Goal: Information Seeking & Learning: Compare options

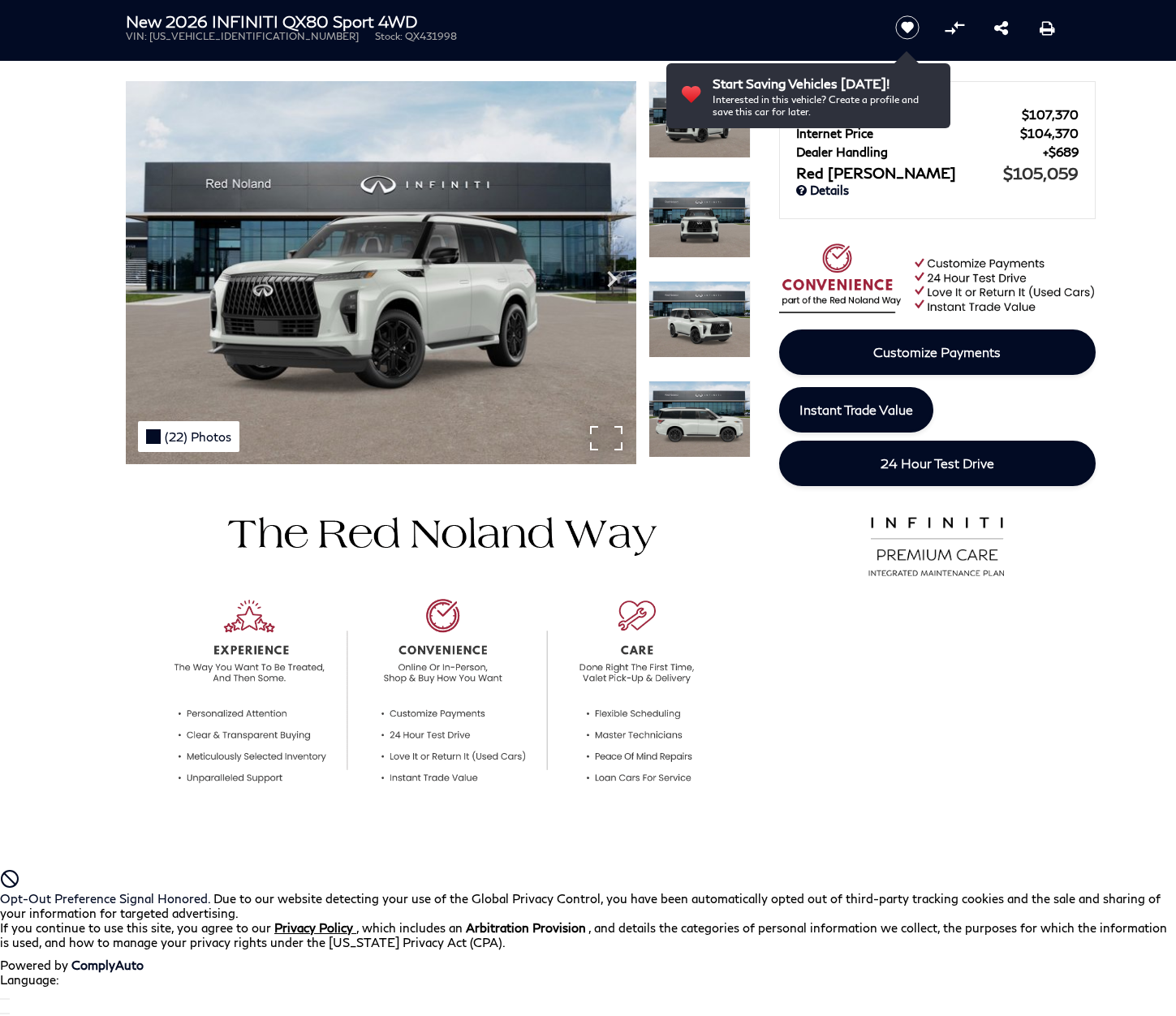
click at [187, 435] on div "(22) Photos" at bounding box center [188, 437] width 101 height 31
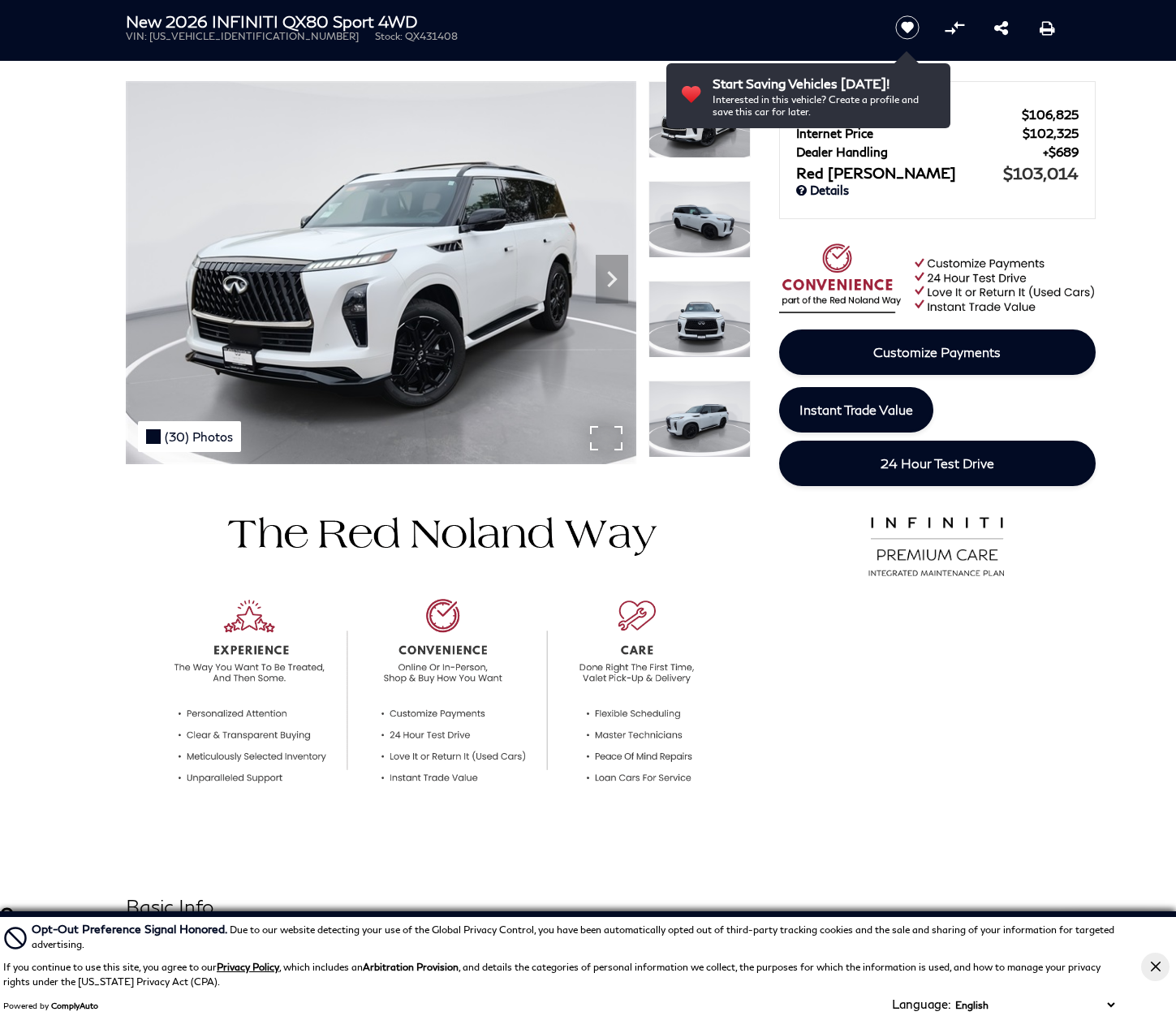
click at [187, 435] on div "(30) Photos" at bounding box center [189, 437] width 103 height 31
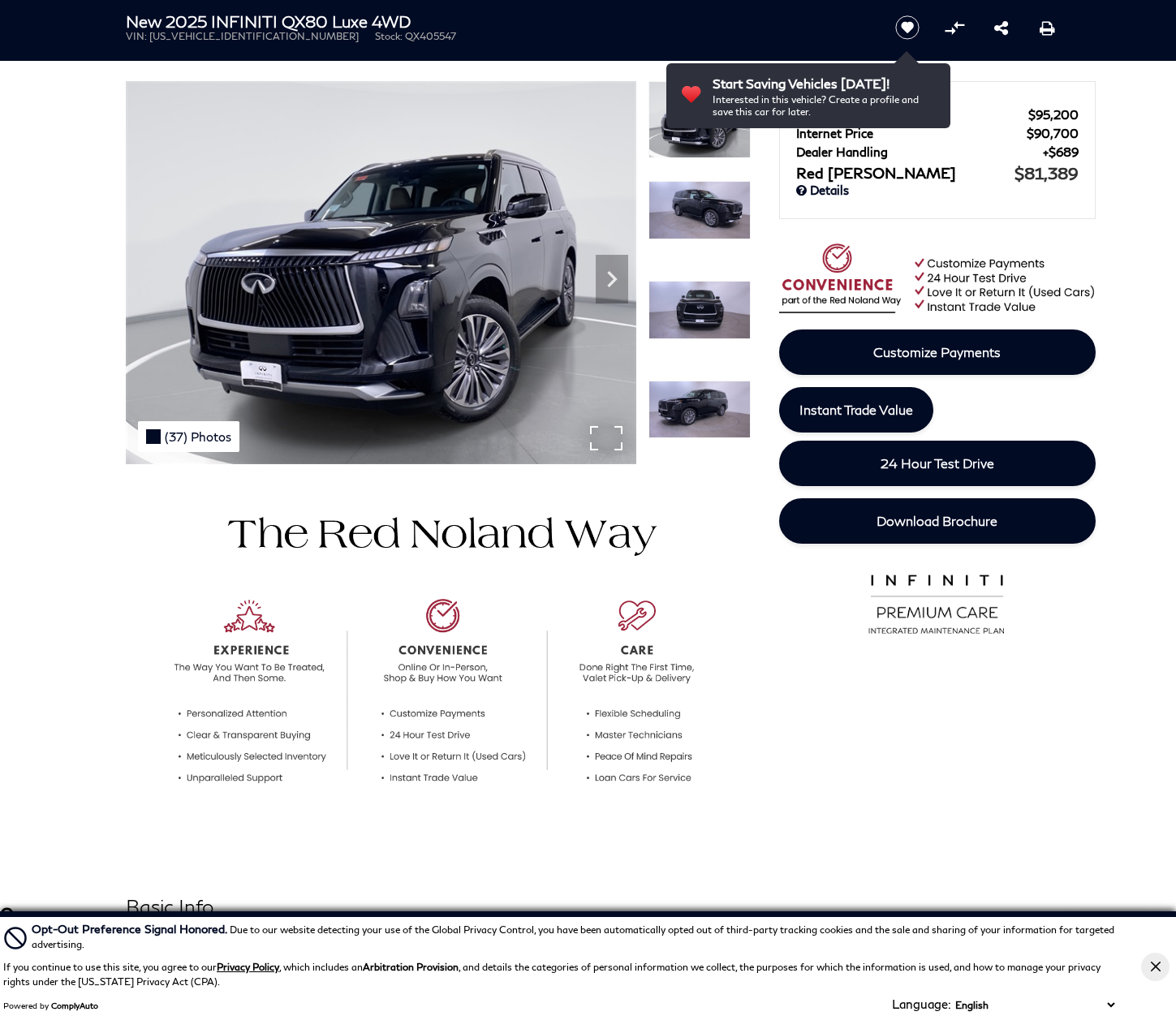
click at [187, 435] on div "(37) Photos" at bounding box center [188, 437] width 101 height 31
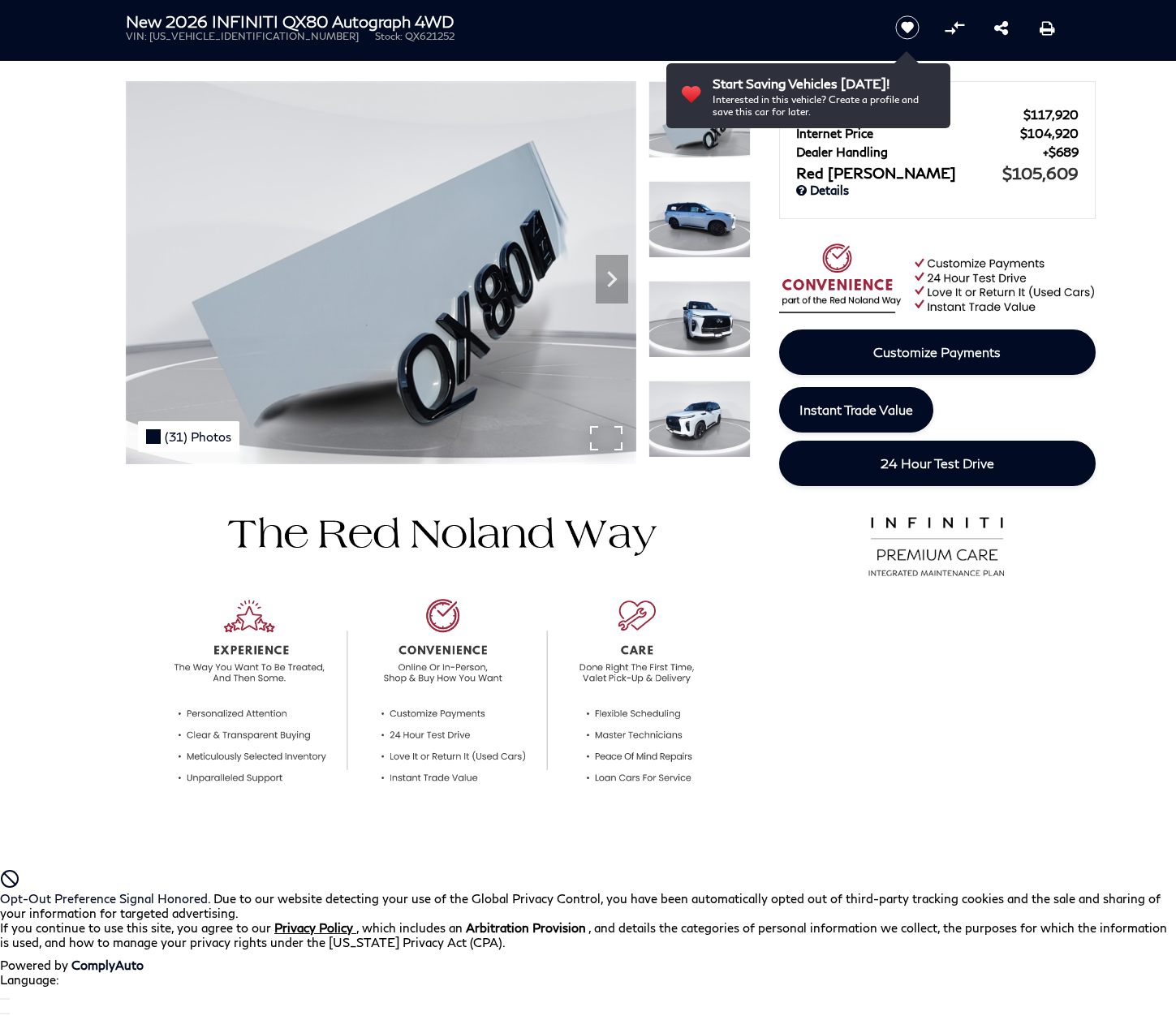
click at [187, 435] on div "(31) Photos" at bounding box center [188, 437] width 101 height 31
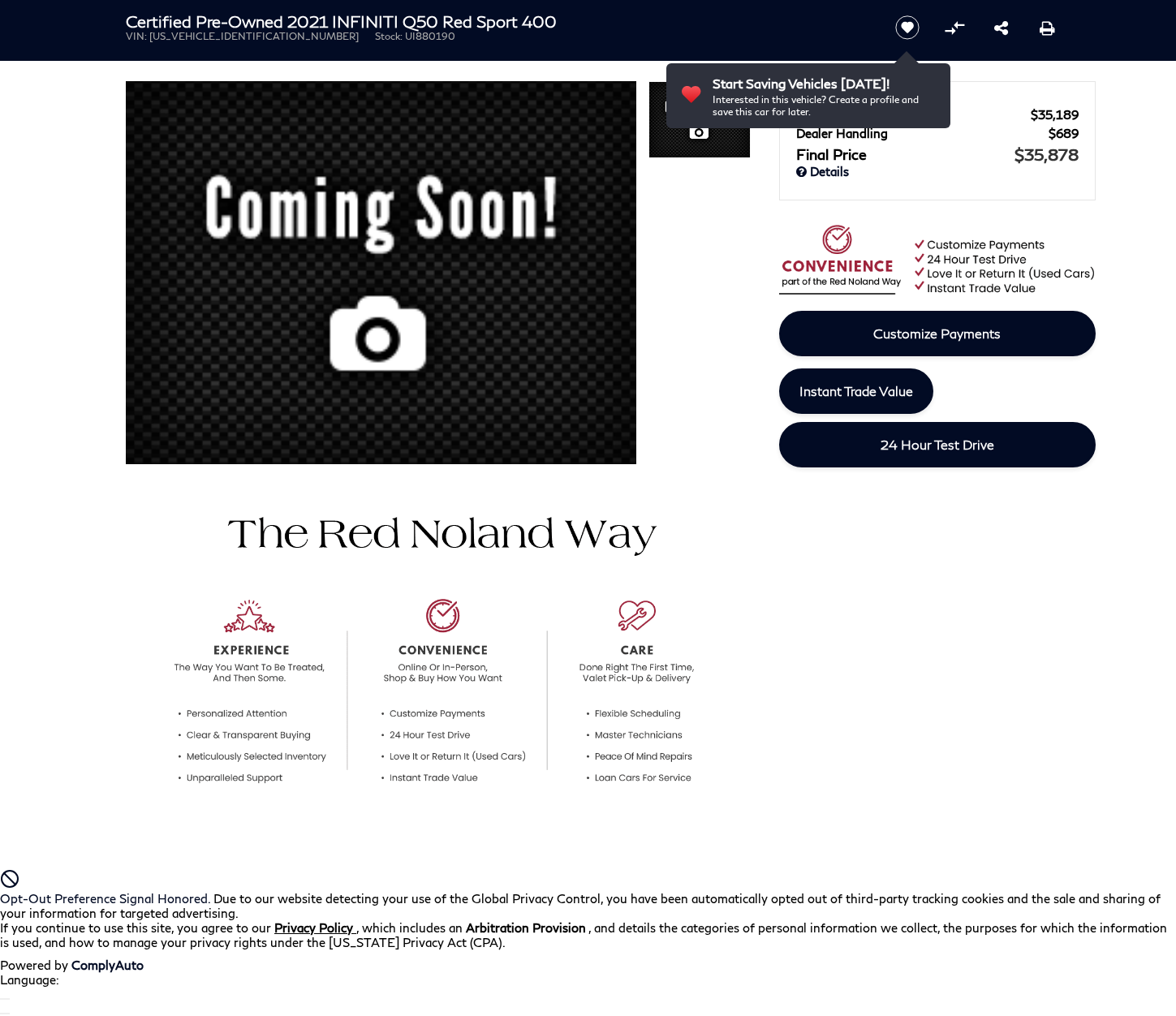
scroll to position [702, 0]
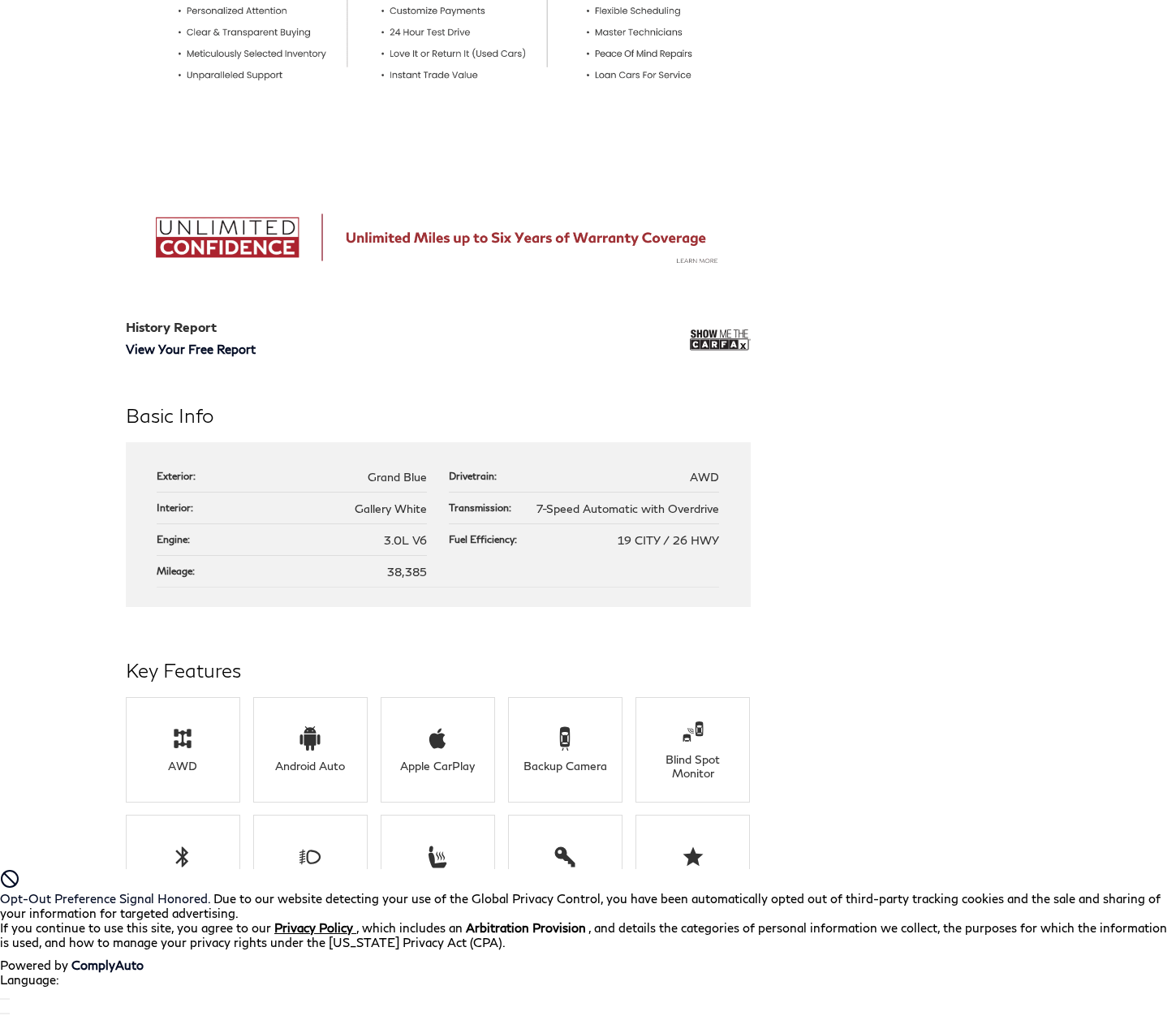
click at [392, 508] on span "Gallery White" at bounding box center [391, 509] width 73 height 14
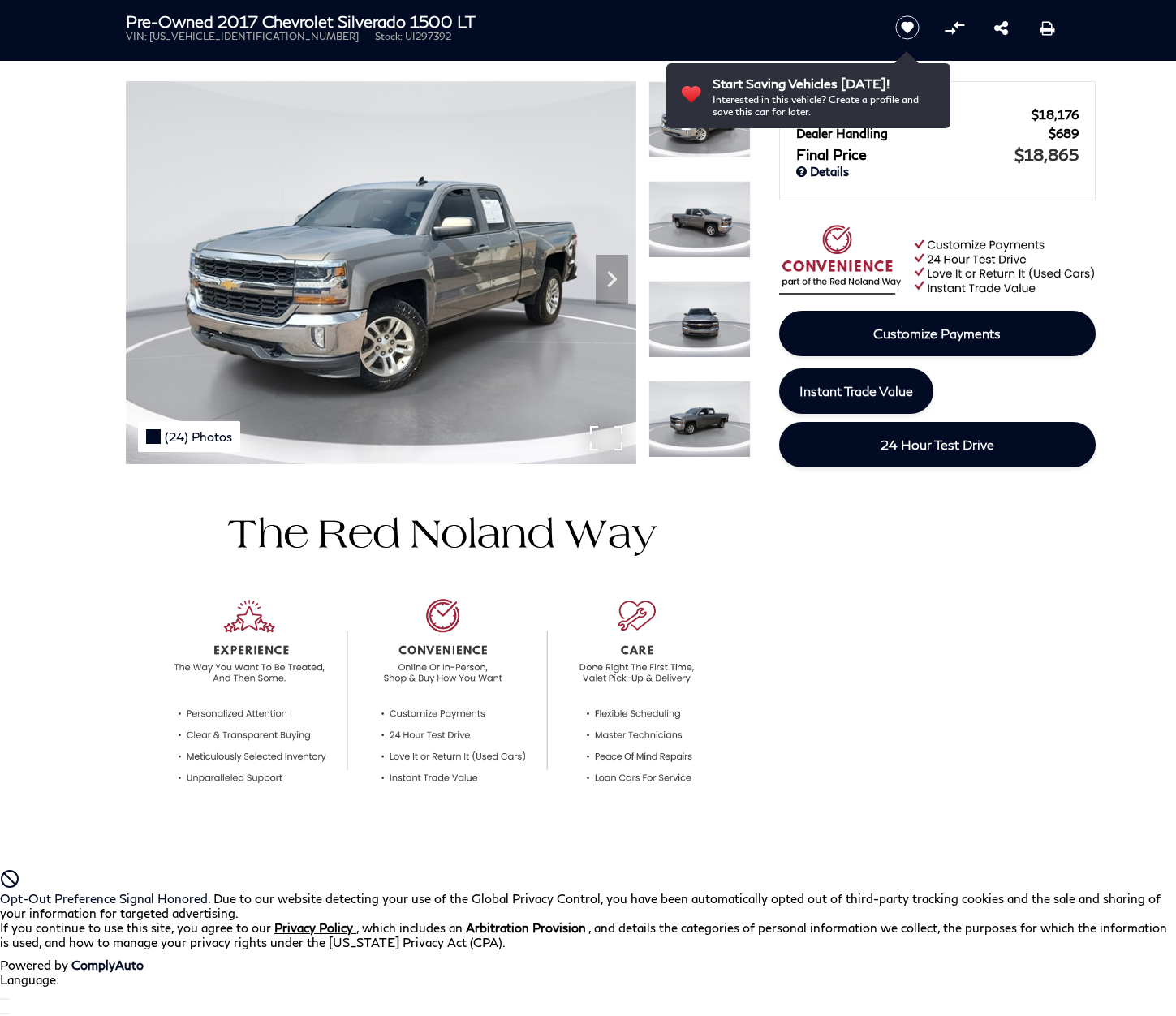
click at [187, 435] on div "(24) Photos" at bounding box center [189, 437] width 102 height 31
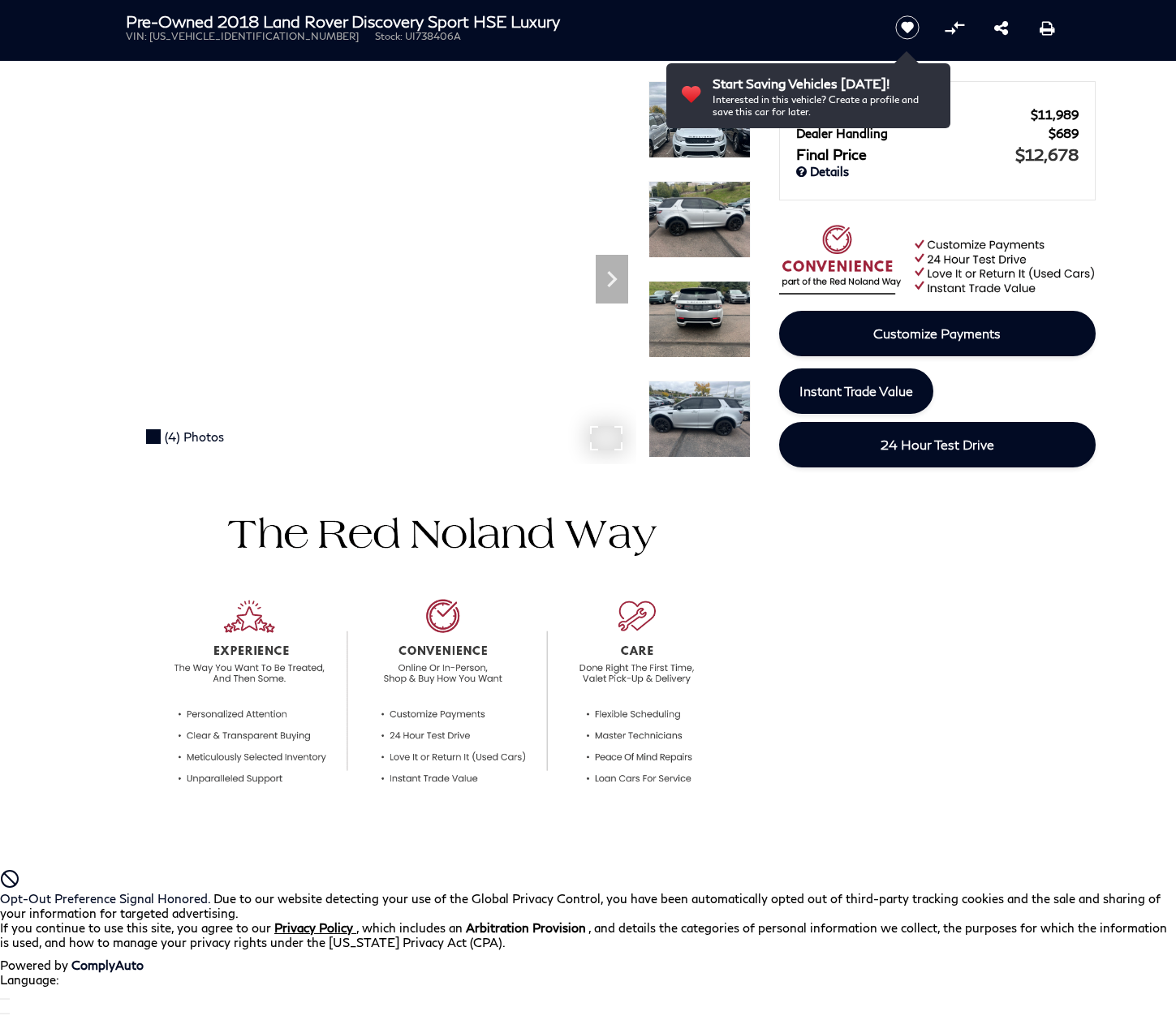
click at [182, 436] on div "(4) Photos" at bounding box center [185, 437] width 94 height 31
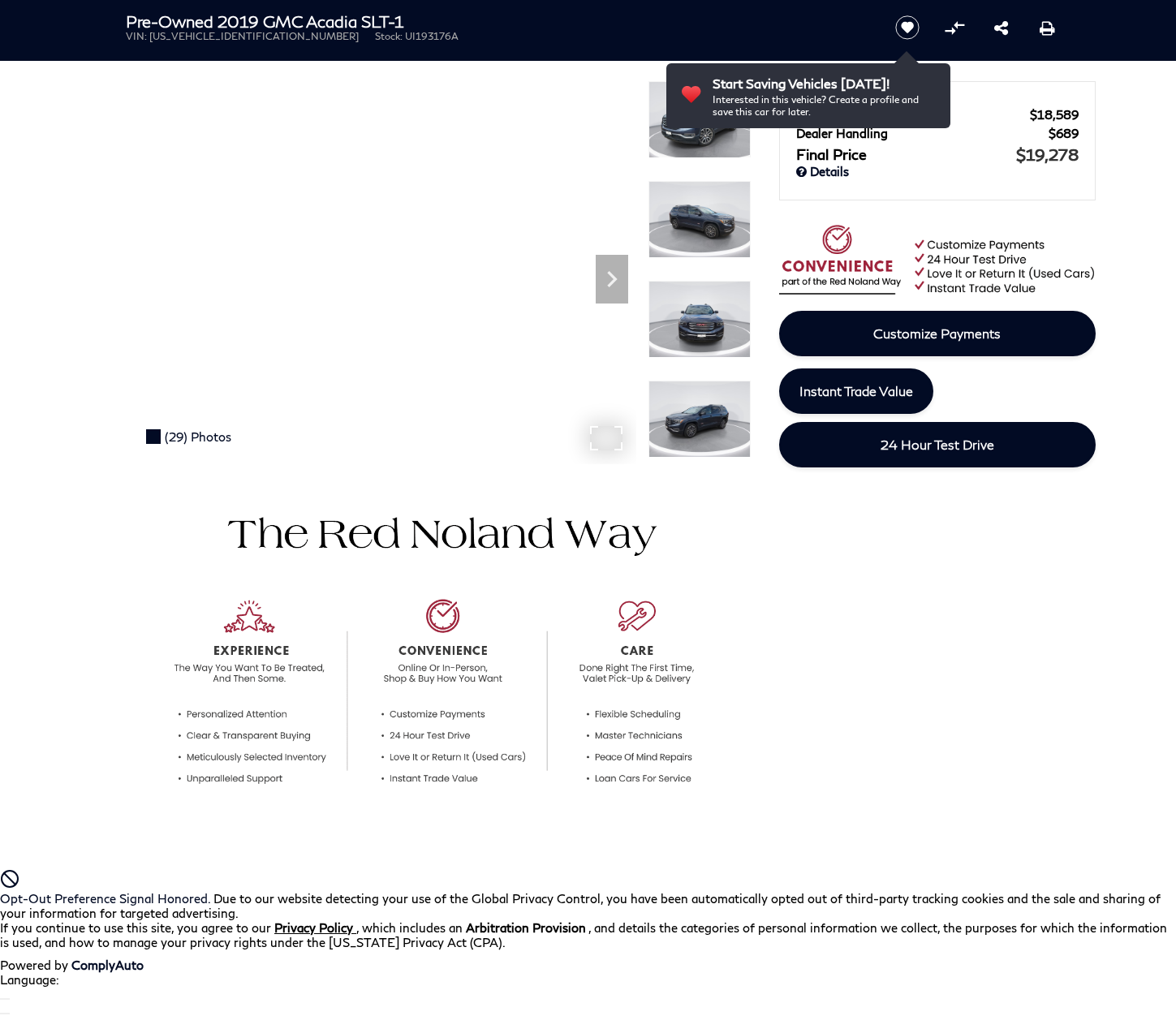
click at [187, 436] on div "(29) Photos" at bounding box center [188, 437] width 101 height 31
